Goal: Complete application form

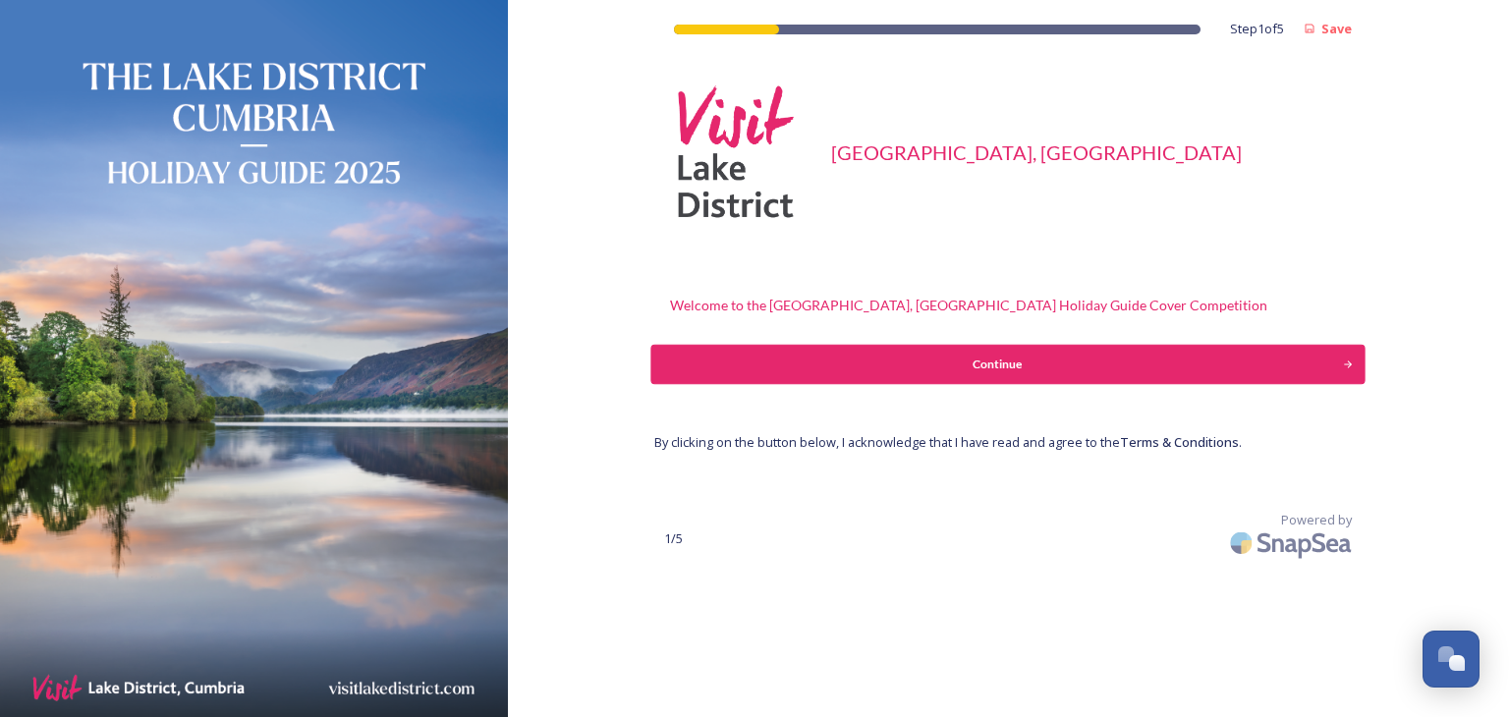
click at [991, 367] on div "Continue" at bounding box center [997, 365] width 671 height 18
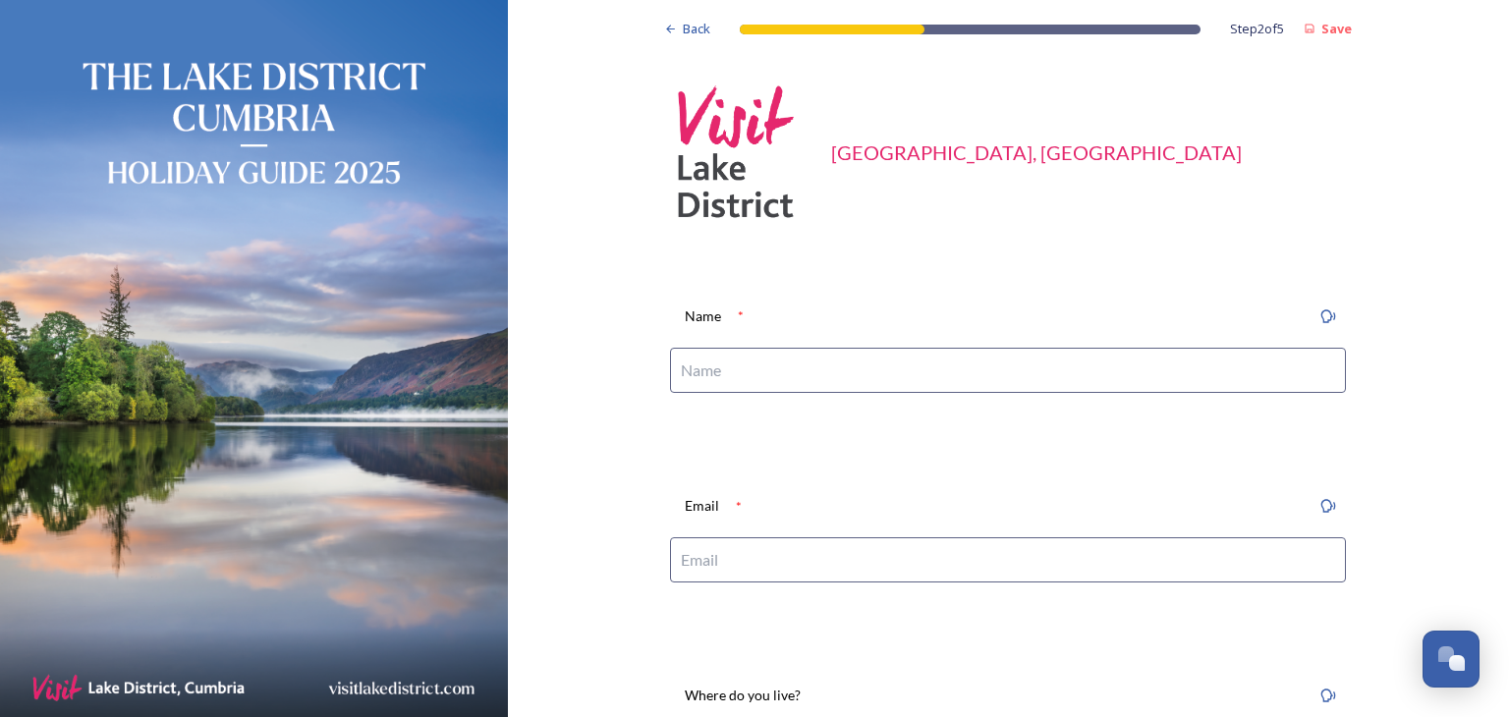
click at [711, 370] on input at bounding box center [1008, 370] width 676 height 45
type input "[PERSON_NAME]"
click at [698, 562] on input at bounding box center [1008, 559] width 676 height 45
type input "[EMAIL_ADDRESS][DOMAIN_NAME]"
type input "KENDAL"
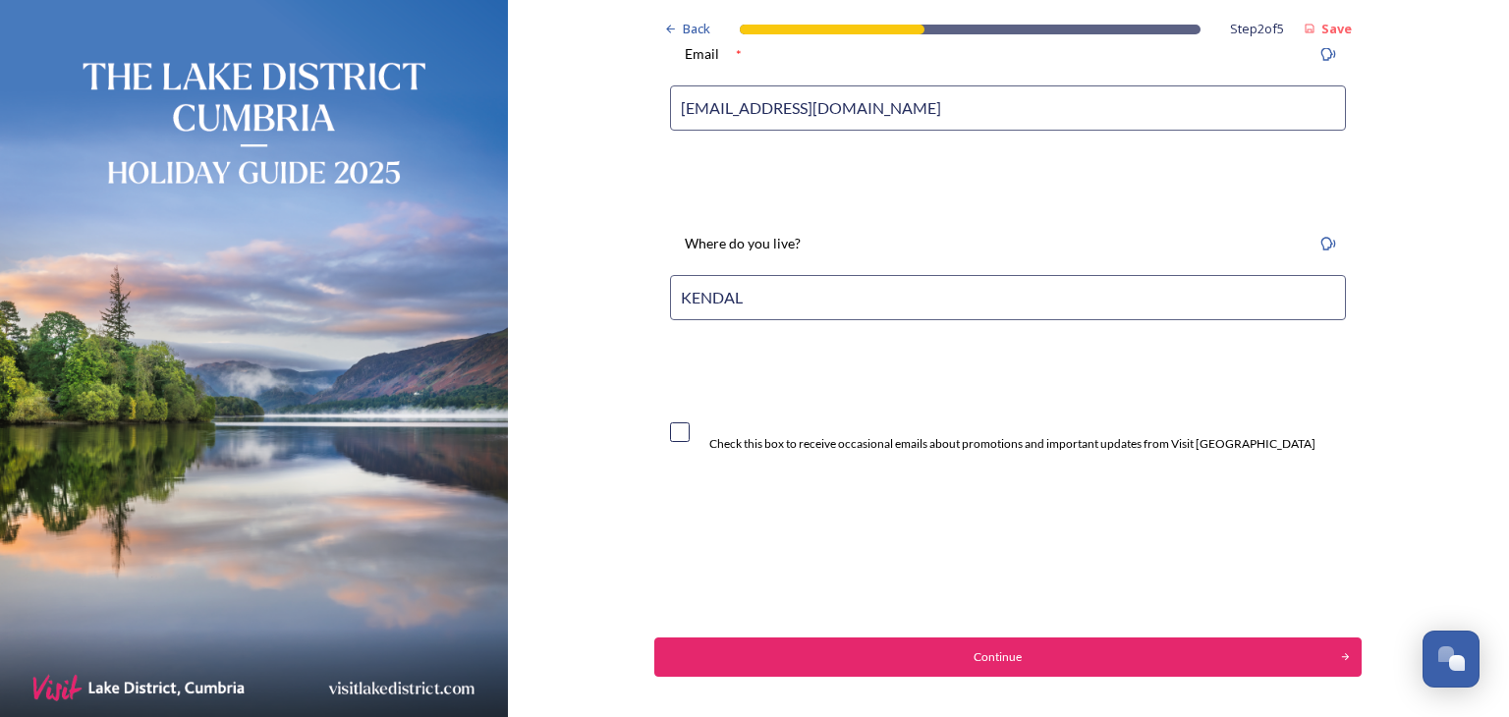
scroll to position [525, 0]
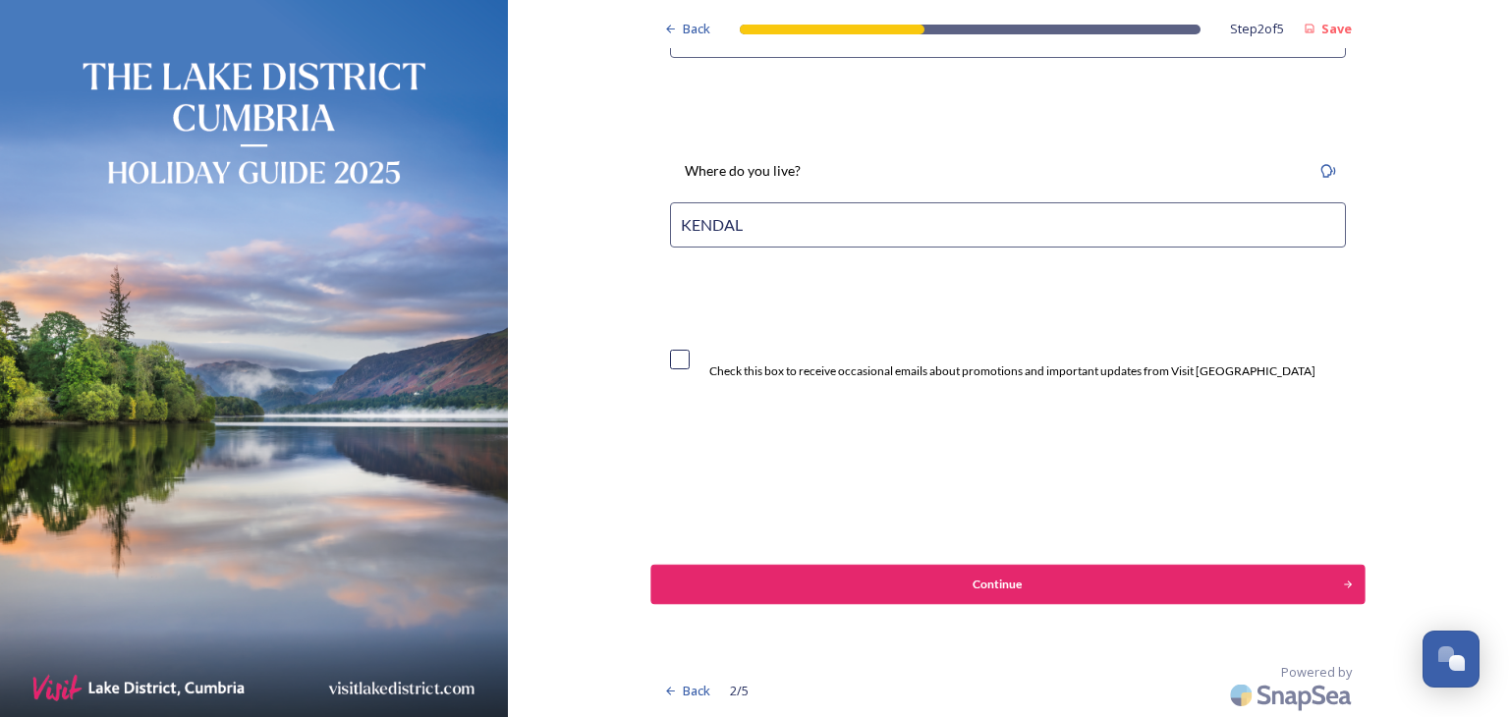
click at [991, 580] on div "Continue" at bounding box center [997, 585] width 671 height 18
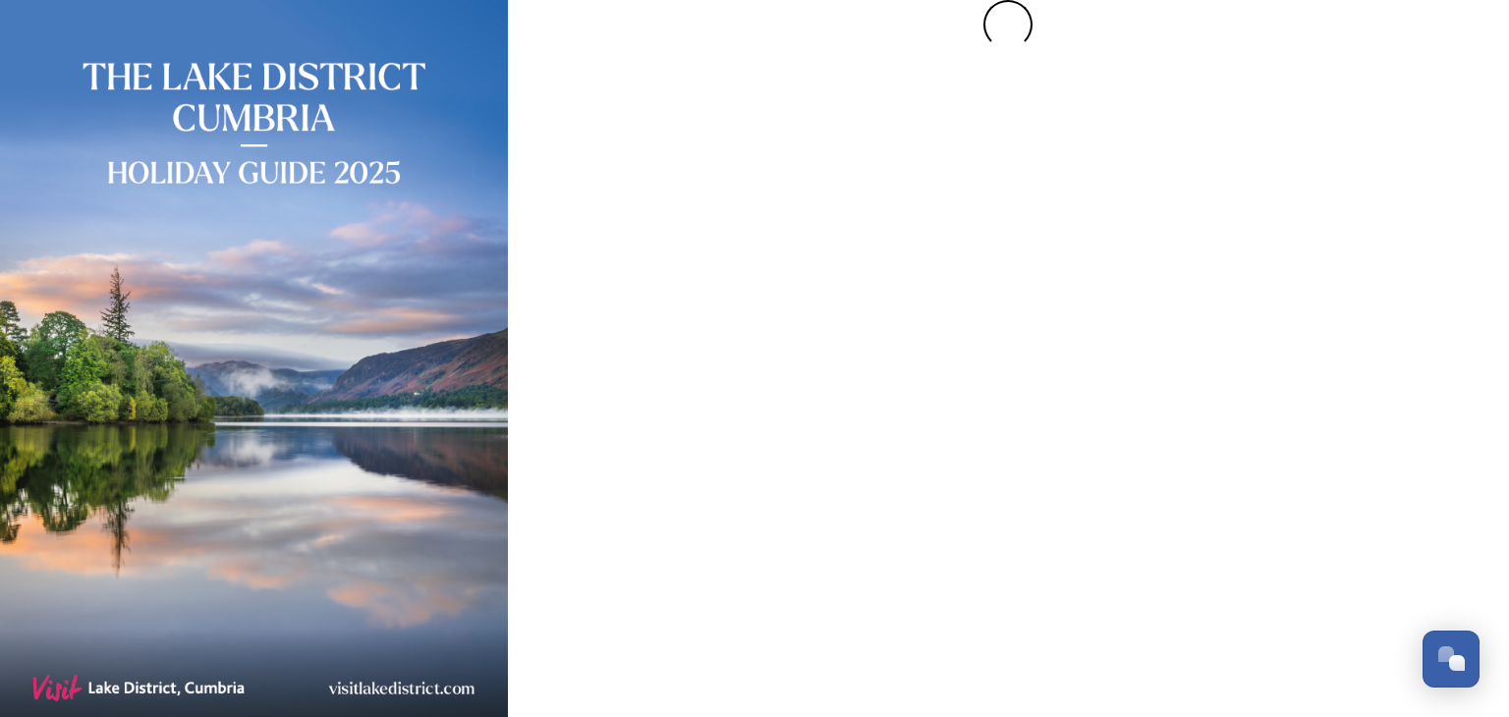
scroll to position [0, 0]
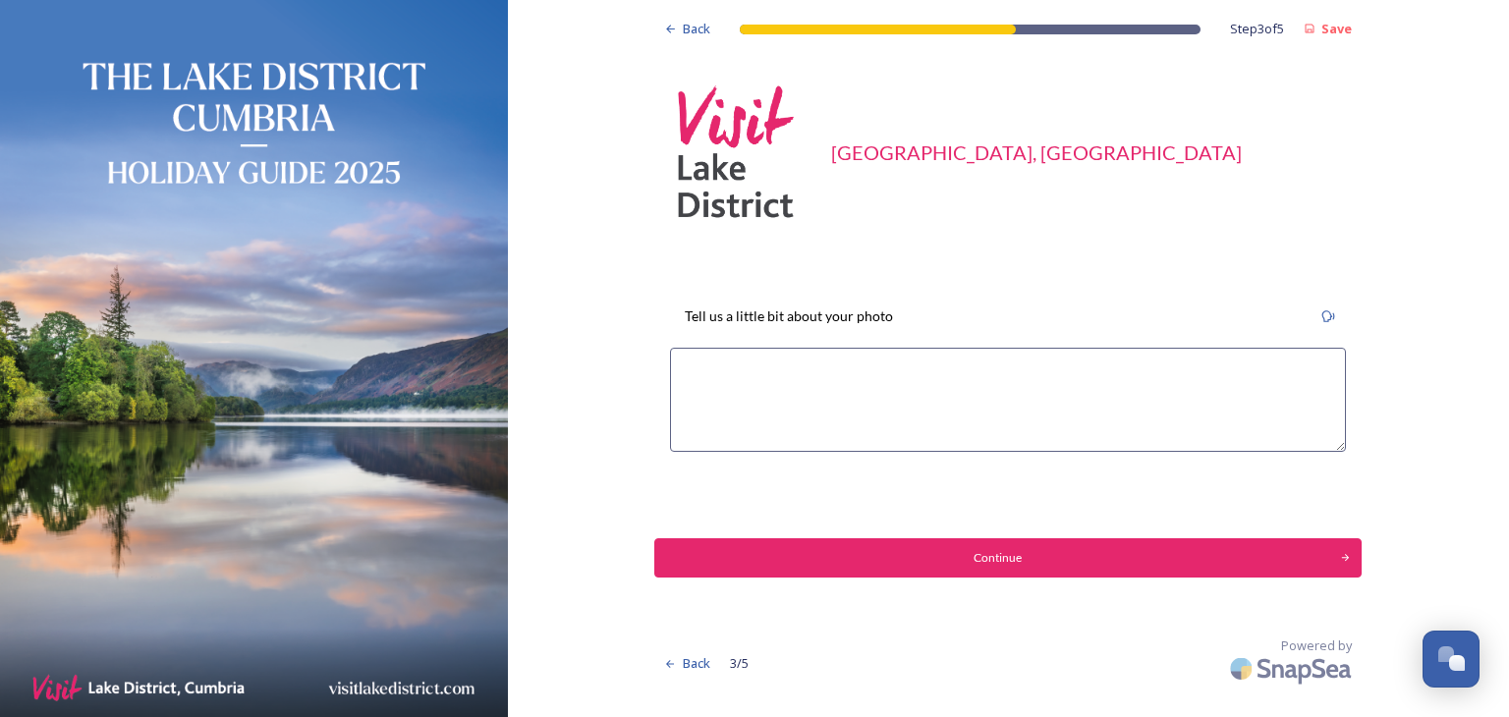
click at [700, 366] on textarea at bounding box center [1008, 400] width 676 height 104
type textarea "I"
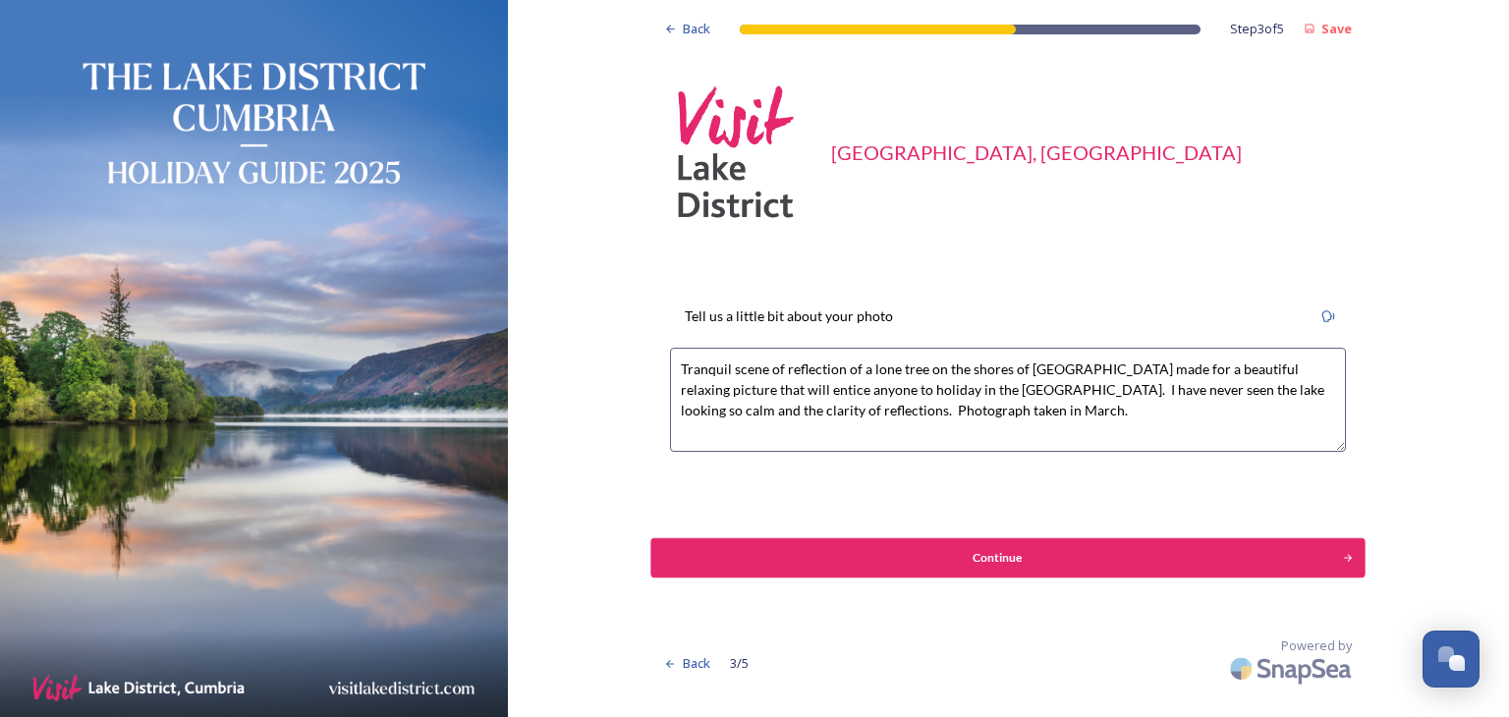
type textarea "Tranquil scene of reflection of a lone tree on the shores of [GEOGRAPHIC_DATA] …"
click at [995, 555] on div "Continue" at bounding box center [997, 558] width 671 height 18
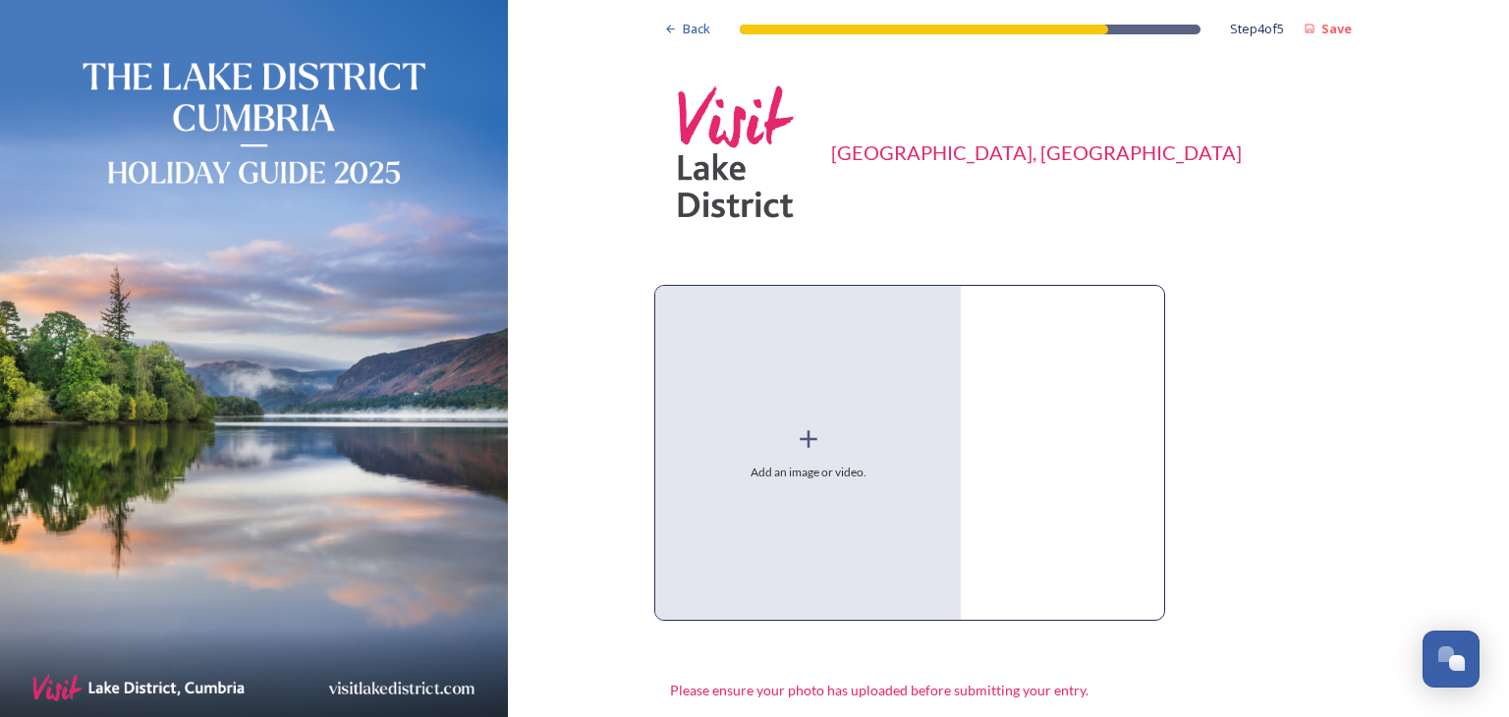
click at [807, 438] on icon at bounding box center [809, 439] width 18 height 18
click at [794, 439] on icon at bounding box center [808, 438] width 29 height 29
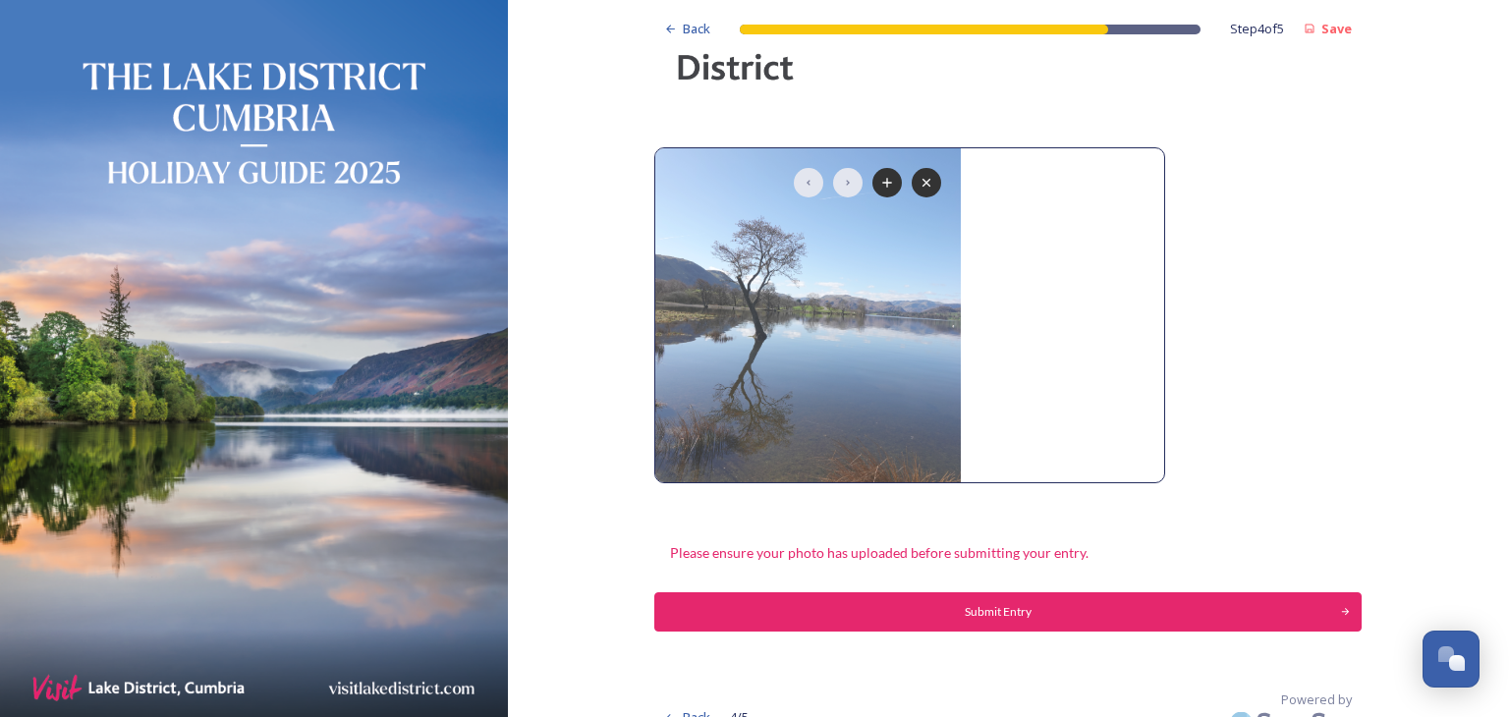
scroll to position [165, 0]
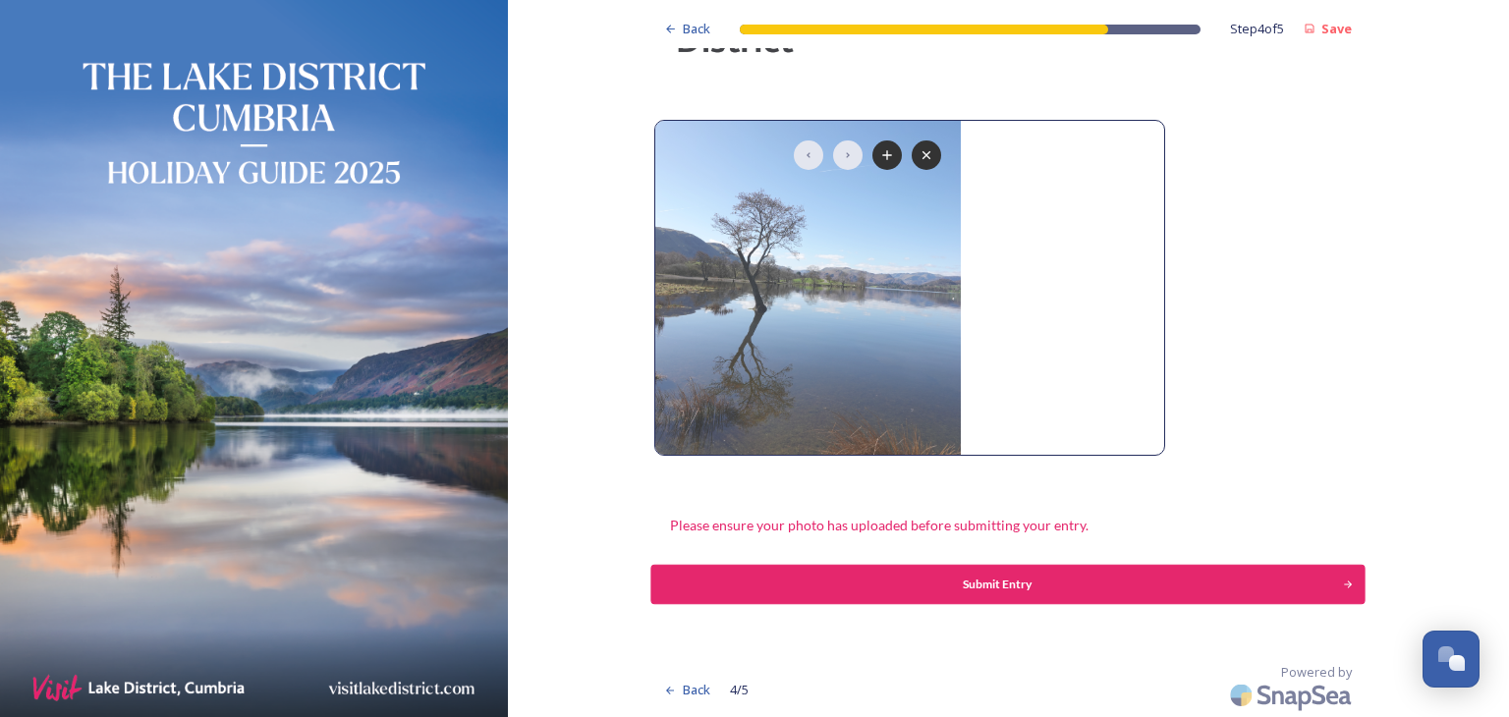
click at [986, 576] on div "Submit Entry" at bounding box center [997, 585] width 671 height 18
